Goal: Download file/media

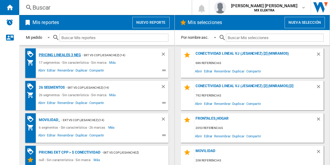
click at [59, 55] on div "Pricing lineales 3 neg" at bounding box center [59, 55] width 44 height 8
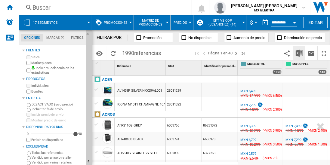
click at [299, 53] on img "Descargar en Excel" at bounding box center [298, 53] width 7 height 7
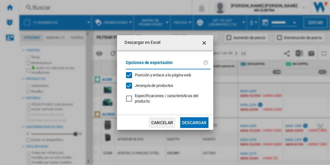
click at [194, 122] on button "Descargar" at bounding box center [194, 122] width 28 height 11
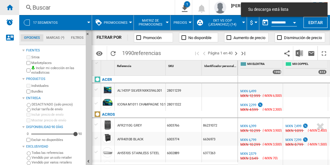
click at [10, 7] on ng-md-icon "Inicio" at bounding box center [9, 7] width 7 height 7
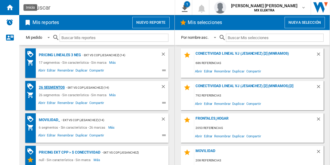
click at [52, 87] on div "26 segmentos" at bounding box center [50, 88] width 27 height 8
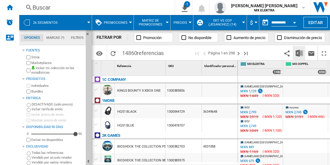
click at [299, 53] on img "Descargar en Excel" at bounding box center [298, 53] width 7 height 7
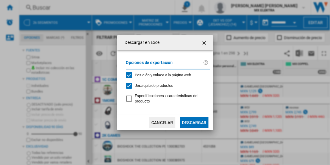
click at [194, 122] on button "Descargar" at bounding box center [194, 122] width 28 height 11
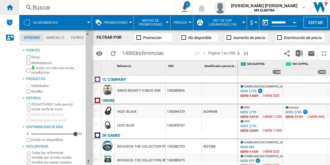
click at [10, 7] on ng-md-icon "Inicio" at bounding box center [9, 7] width 7 height 7
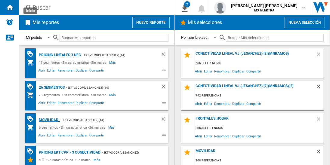
click at [48, 119] on div "MOVILIDAD_" at bounding box center [48, 120] width 23 height 8
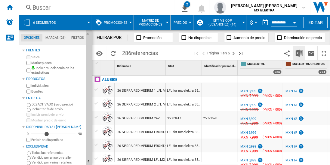
click at [299, 53] on img "Descargar en Excel" at bounding box center [298, 53] width 7 height 7
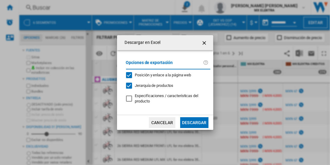
click at [194, 122] on button "Descargar" at bounding box center [194, 122] width 28 height 11
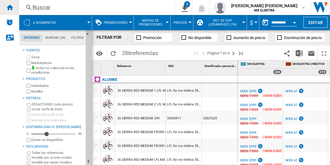
click at [10, 7] on ng-md-icon "Inicio" at bounding box center [9, 7] width 7 height 7
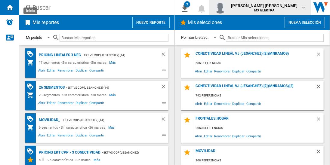
click at [266, 8] on span "[PERSON_NAME] [PERSON_NAME]" at bounding box center [264, 6] width 66 height 6
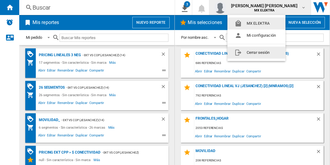
click at [254, 52] on button "Cerrar sesión" at bounding box center [256, 53] width 58 height 12
